Goal: Task Accomplishment & Management: Manage account settings

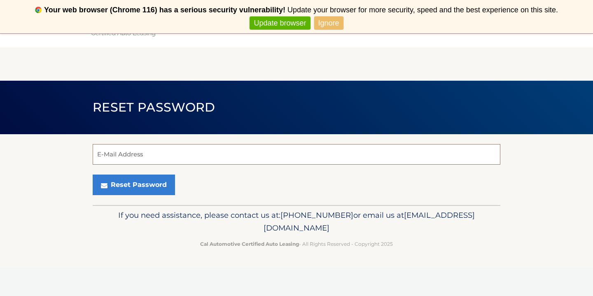
click at [312, 159] on input "E-Mail Address" at bounding box center [297, 154] width 408 height 21
type input "dmzamora02@gmail.com"
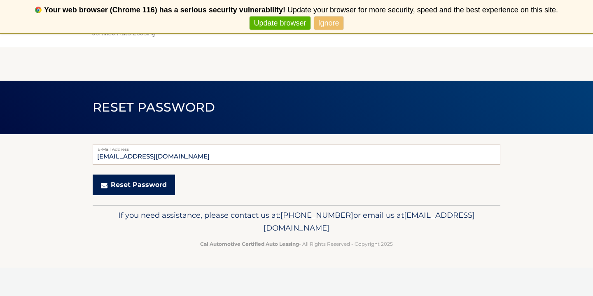
click at [141, 191] on button "Reset Password" at bounding box center [134, 185] width 82 height 21
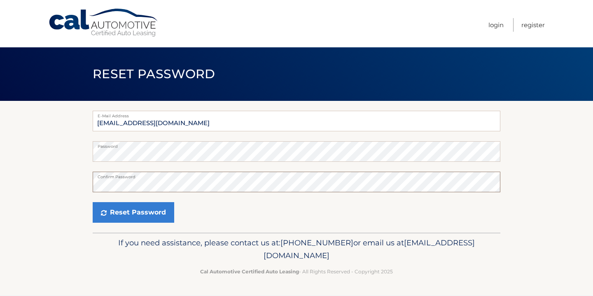
click at [93, 202] on button "Reset Password" at bounding box center [134, 212] width 82 height 21
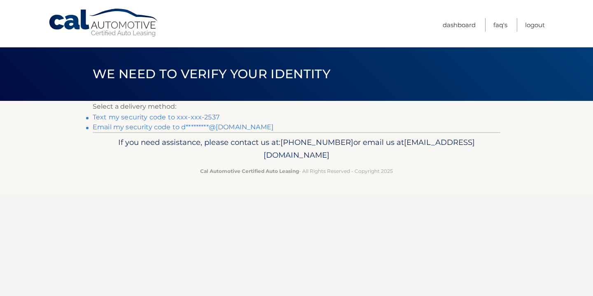
click at [223, 127] on link "Email my security code to d*********@gmail.com" at bounding box center [183, 127] width 181 height 8
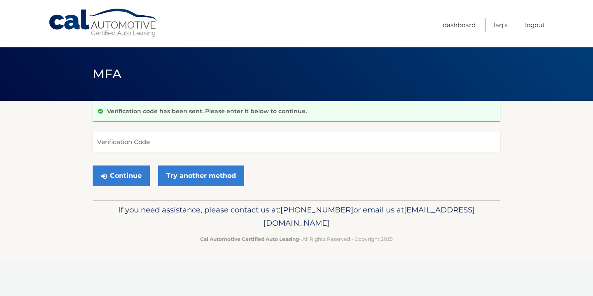
click at [191, 138] on input "Verification Code" at bounding box center [297, 142] width 408 height 21
paste input "928288"
type input "928288"
click at [136, 170] on button "Continue" at bounding box center [121, 176] width 57 height 21
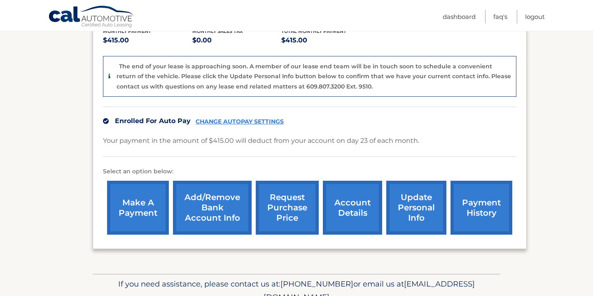
scroll to position [196, 0]
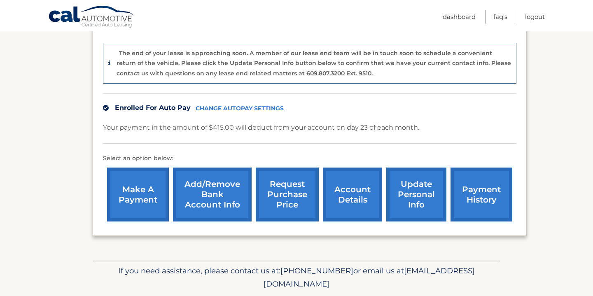
click at [349, 202] on link "account details" at bounding box center [352, 195] width 59 height 54
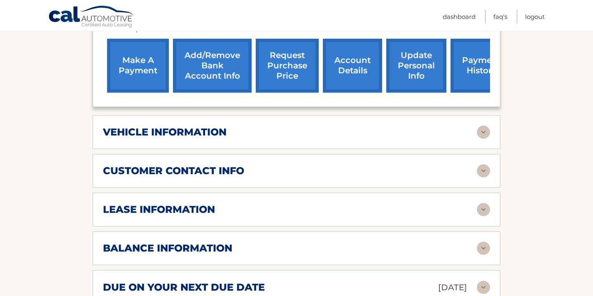
scroll to position [303, 0]
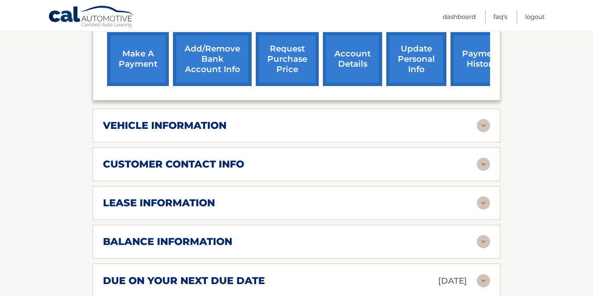
click at [345, 199] on div "lease information Contract Start Date [DATE] Term 39 Maturity Date [DATE] Start…" at bounding box center [297, 203] width 408 height 34
click at [485, 235] on img at bounding box center [483, 241] width 13 height 13
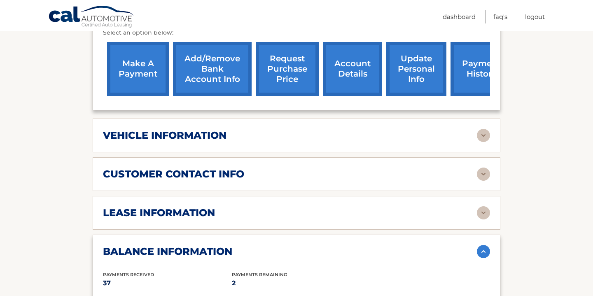
scroll to position [293, 0]
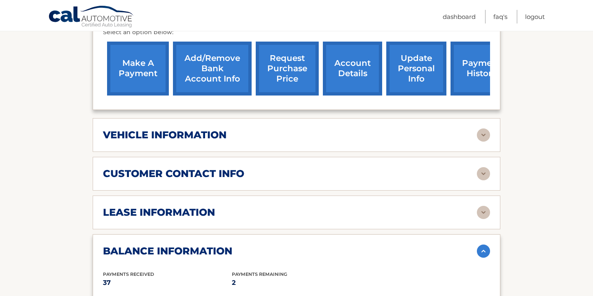
click at [432, 168] on div "customer contact info" at bounding box center [290, 174] width 374 height 12
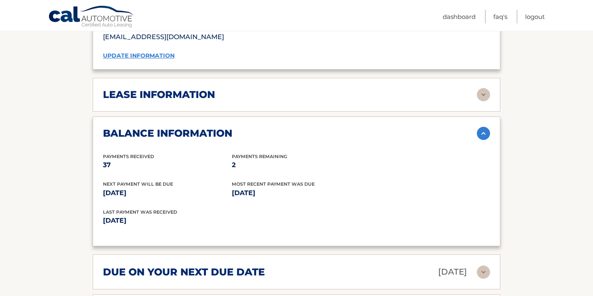
scroll to position [574, 0]
click at [448, 88] on div "lease information" at bounding box center [290, 94] width 374 height 12
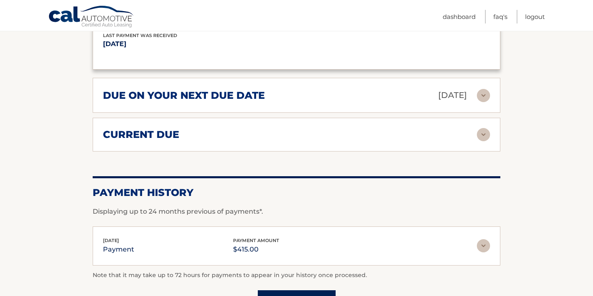
scroll to position [907, 0]
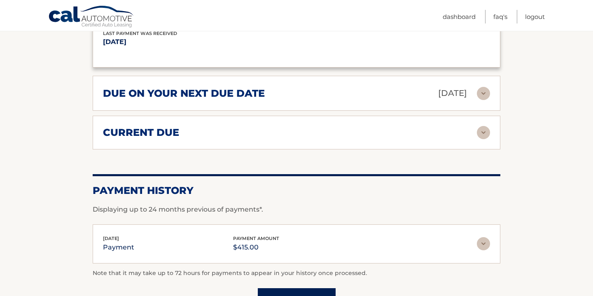
click at [448, 86] on p "[DATE]" at bounding box center [452, 93] width 29 height 14
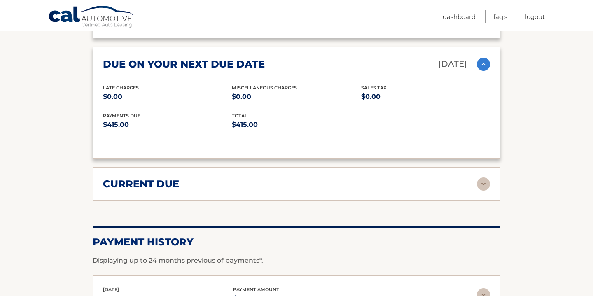
scroll to position [937, 0]
click at [430, 167] on div "current due Late Charges $0.00 Miscelleneous Charges* $0.00 Sales Tax $0.00 pay…" at bounding box center [297, 184] width 408 height 34
click at [428, 184] on div "current due Late Charges $0.00 Miscelleneous Charges* $0.00 Sales Tax $0.00 pay…" at bounding box center [297, 184] width 408 height 34
click at [442, 178] on div "current due" at bounding box center [290, 184] width 374 height 12
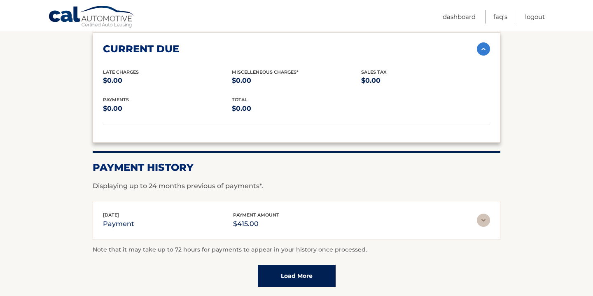
scroll to position [1070, 0]
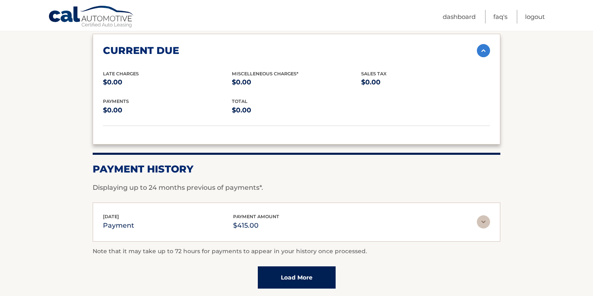
click at [435, 163] on div "Payment History Displaying up to 24 months previous of payments*." at bounding box center [297, 173] width 408 height 40
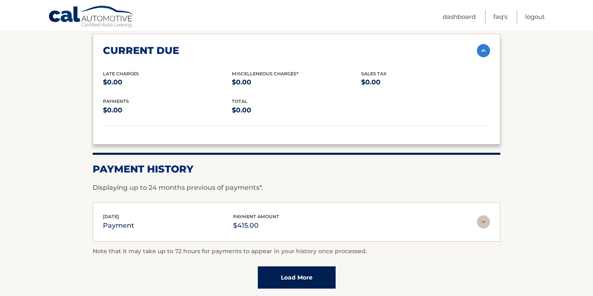
click at [435, 163] on div "Payment History Displaying up to 24 months previous of payments*." at bounding box center [297, 173] width 408 height 40
click at [428, 163] on h2 "Payment History" at bounding box center [297, 169] width 408 height 12
drag, startPoint x: 428, startPoint y: 159, endPoint x: 452, endPoint y: 157, distance: 24.0
click at [452, 163] on h2 "Payment History" at bounding box center [297, 169] width 408 height 12
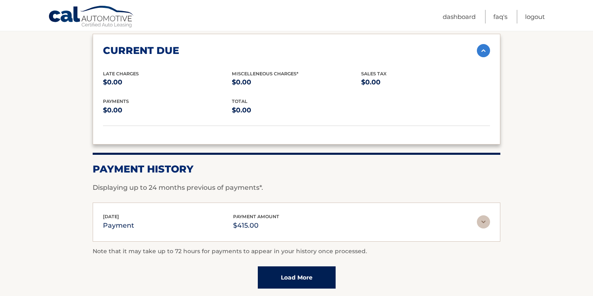
click at [452, 163] on h2 "Payment History" at bounding box center [297, 169] width 408 height 12
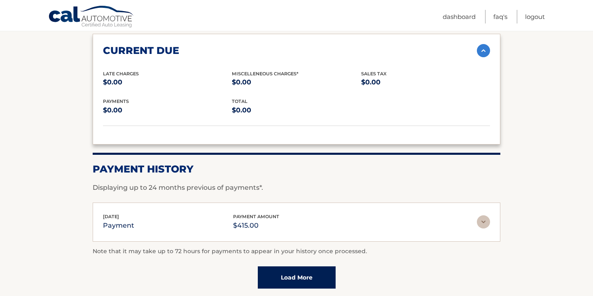
click at [452, 163] on h2 "Payment History" at bounding box center [297, 169] width 408 height 12
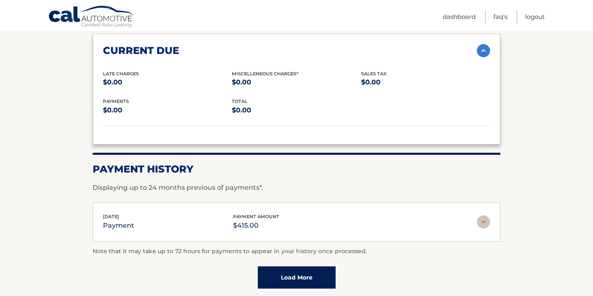
click at [452, 163] on h2 "Payment History" at bounding box center [297, 169] width 408 height 12
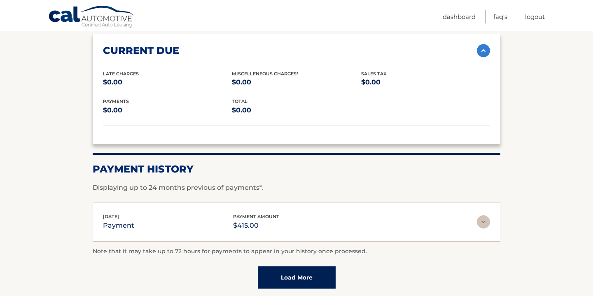
click at [452, 163] on h2 "Payment History" at bounding box center [297, 169] width 408 height 12
click at [450, 163] on h2 "Payment History" at bounding box center [297, 169] width 408 height 12
click at [456, 163] on h2 "Payment History" at bounding box center [297, 169] width 408 height 12
